Goal: Transaction & Acquisition: Purchase product/service

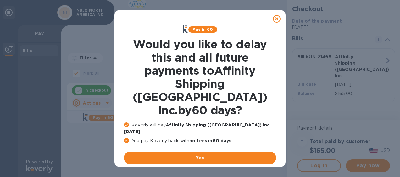
click at [209, 171] on u "No thanks, later" at bounding box center [204, 173] width 37 height 5
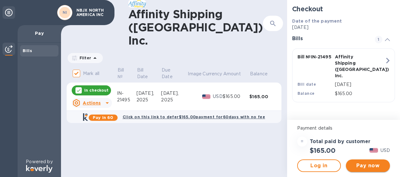
click at [366, 165] on span "Pay now" at bounding box center [368, 166] width 34 height 8
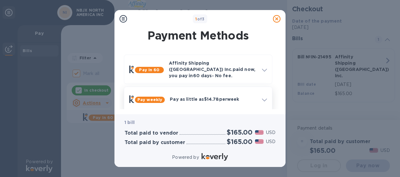
scroll to position [58, 0]
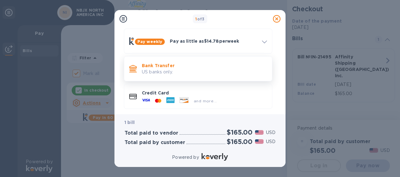
click at [156, 64] on p "Bank Transfer" at bounding box center [204, 66] width 125 height 6
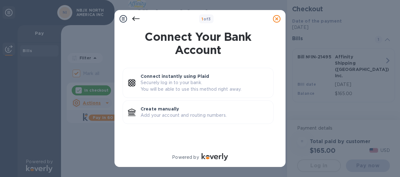
scroll to position [0, 0]
click at [179, 114] on p "Add your account and routing numbers." at bounding box center [205, 115] width 128 height 7
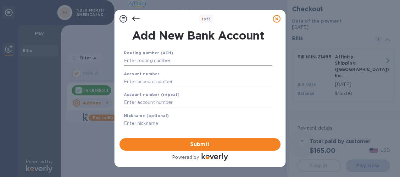
click at [170, 59] on input "text" at bounding box center [198, 60] width 149 height 9
paste input "072 000 805"
click at [134, 59] on input "072 000 805" at bounding box center [198, 60] width 149 height 9
click at [145, 60] on input "072000 805" at bounding box center [198, 60] width 149 height 9
click at [144, 61] on input "072000 805" at bounding box center [198, 60] width 149 height 9
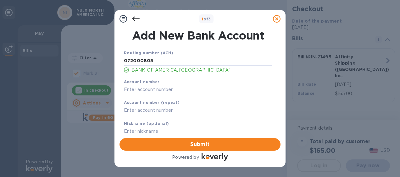
type input "072000805"
click at [148, 88] on input "text" at bounding box center [198, 89] width 149 height 9
paste input "3750 1724 1956"
click at [136, 88] on input "3750 1724 1956" at bounding box center [198, 89] width 149 height 9
click at [147, 88] on input "37501724 1956" at bounding box center [198, 89] width 149 height 9
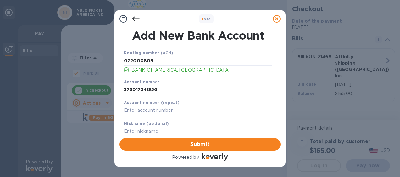
type input "375017241956"
click at [143, 107] on input "text" at bounding box center [198, 110] width 149 height 9
paste input "3750 1724 1956"
click at [137, 109] on input "3750 1724 1956" at bounding box center [198, 110] width 149 height 9
click at [147, 109] on input "37501724 1956" at bounding box center [198, 110] width 149 height 9
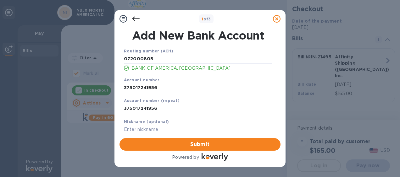
scroll to position [3, 0]
type input "375017241956"
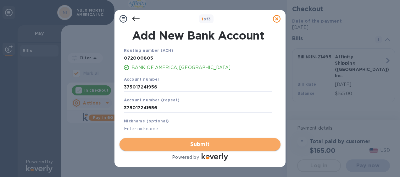
click at [204, 143] on span "Submit" at bounding box center [200, 145] width 151 height 8
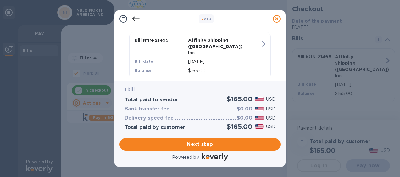
scroll to position [173, 0]
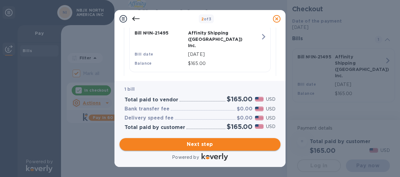
click at [218, 142] on span "Next step" at bounding box center [200, 145] width 151 height 8
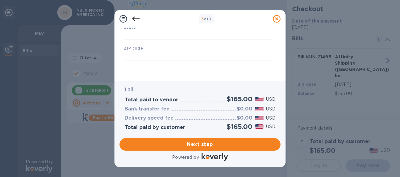
scroll to position [130, 0]
type input "[GEOGRAPHIC_DATA]"
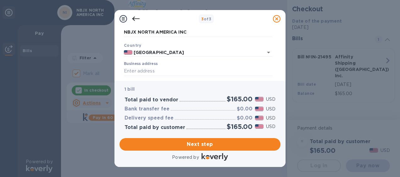
scroll to position [63, 0]
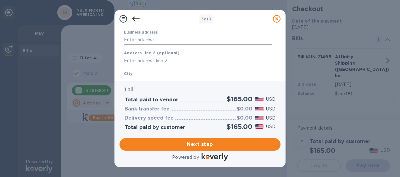
click at [147, 39] on input "Business address" at bounding box center [198, 39] width 149 height 9
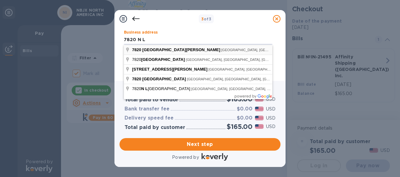
type input "[STREET_ADDRESS][PERSON_NAME]"
type input "MI"
type input "48187"
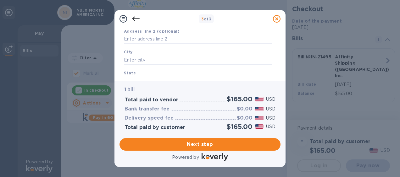
scroll to position [94, 0]
click at [138, 48] on input "text" at bounding box center [198, 50] width 149 height 9
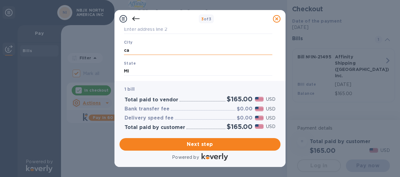
type input "c"
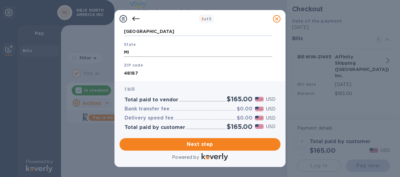
scroll to position [130, 0]
type input "[GEOGRAPHIC_DATA]"
click at [195, 146] on span "Next step" at bounding box center [200, 145] width 151 height 8
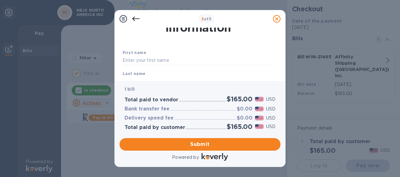
scroll to position [31, 0]
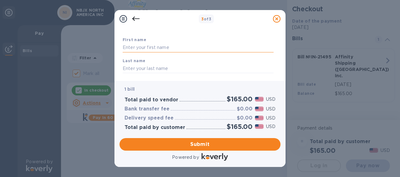
click at [144, 48] on input "text" at bounding box center [198, 47] width 151 height 9
type input "[PERSON_NAME]"
type input "LI"
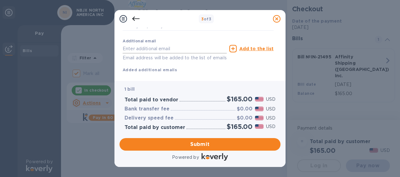
scroll to position [99, 0]
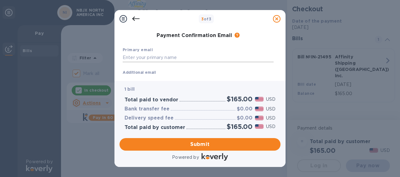
type input "7346791134"
click at [142, 56] on input "text" at bounding box center [198, 57] width 151 height 9
type input "[EMAIL_ADDRESS][DOMAIN_NAME]"
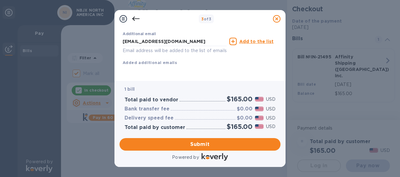
scroll to position [145, 0]
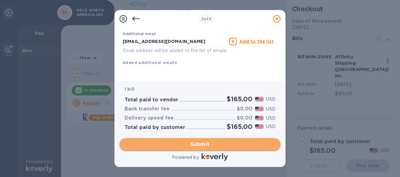
click at [208, 146] on span "Submit" at bounding box center [200, 145] width 151 height 8
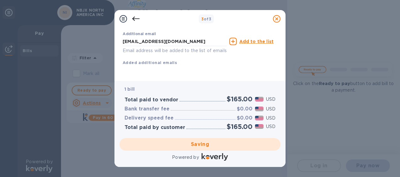
checkbox input "false"
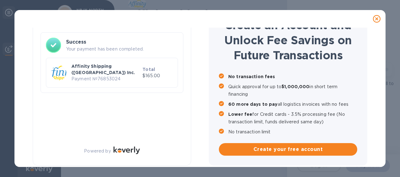
scroll to position [35, 0]
